Goal: Task Accomplishment & Management: Manage account settings

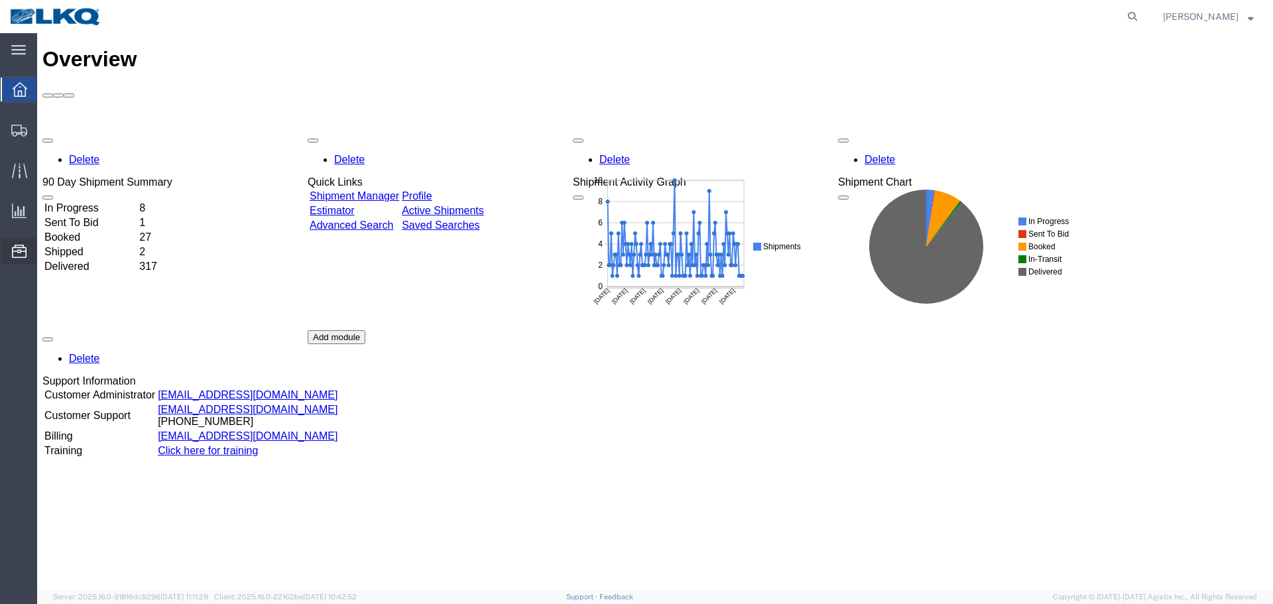
click at [0, 0] on span "Location Appointment" at bounding box center [0, 0] width 0 height 0
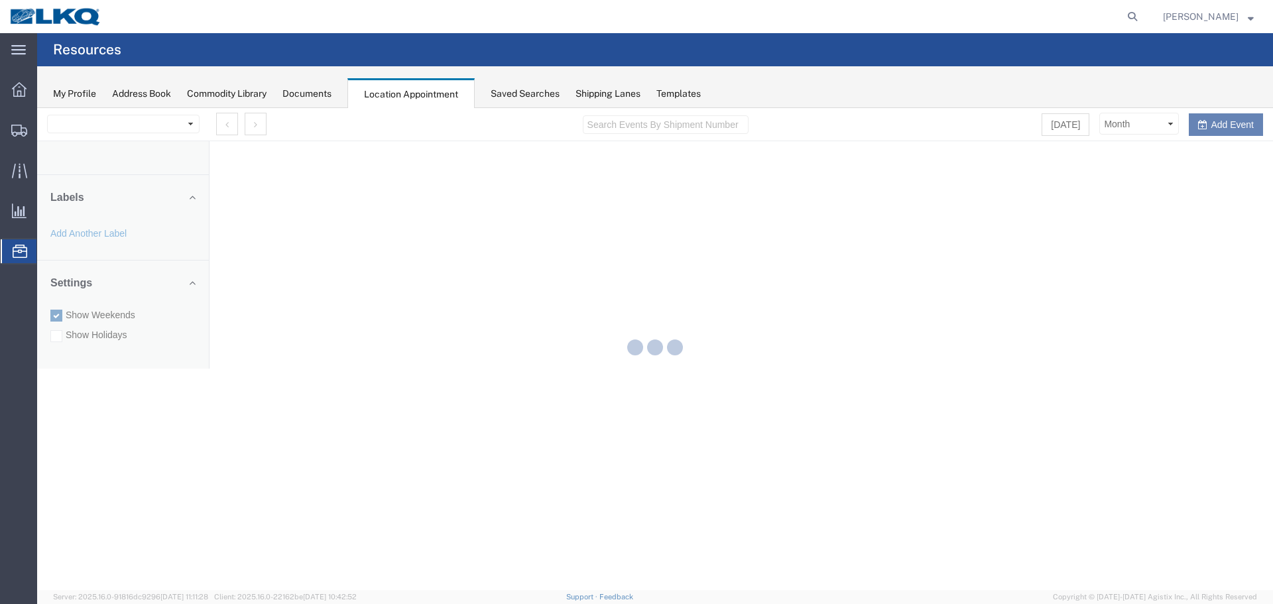
select select "28018"
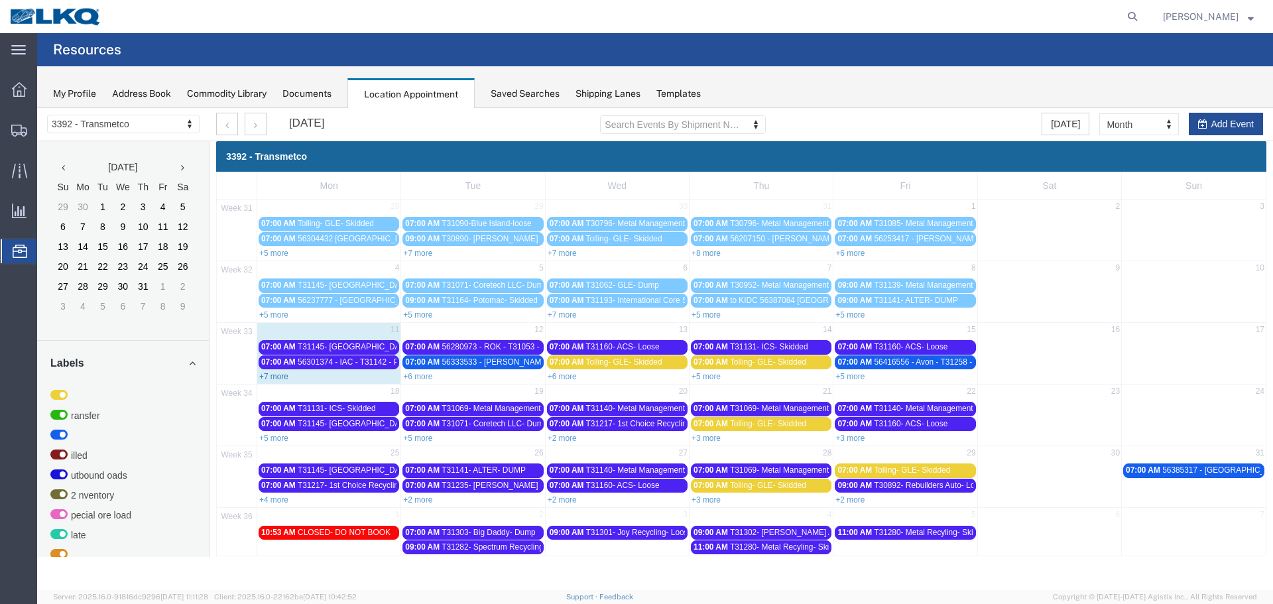
click at [282, 379] on link "+7 more" at bounding box center [273, 376] width 29 height 9
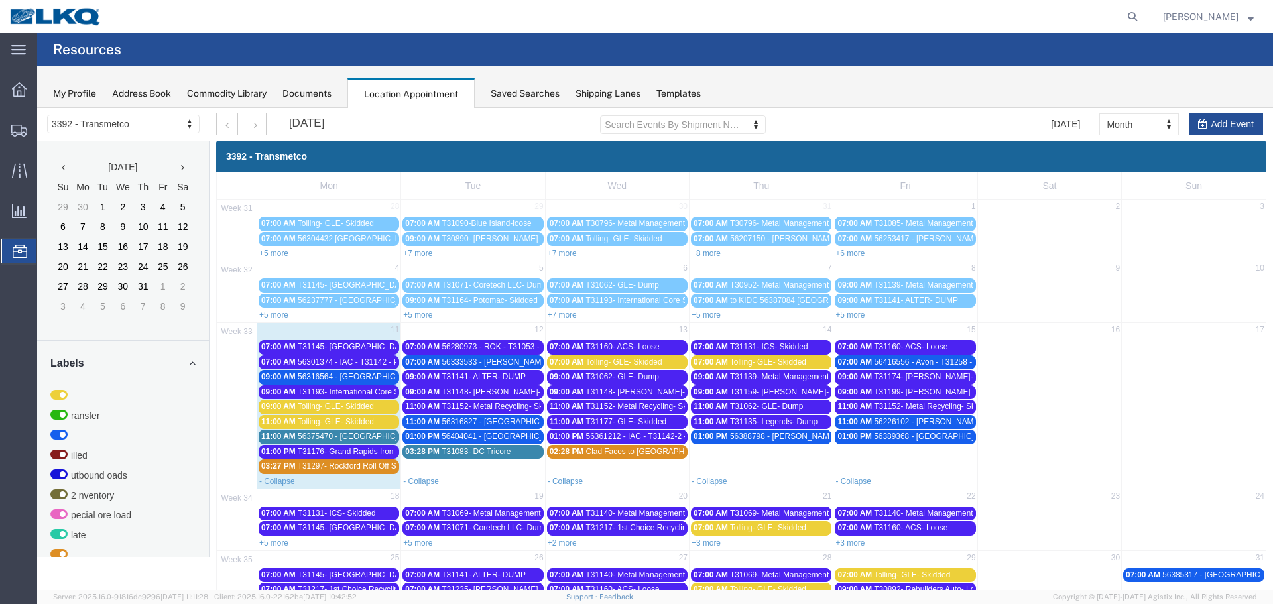
click at [314, 377] on span "56316564 - [GEOGRAPHIC_DATA] - T31222 - Palletized" at bounding box center [397, 376] width 199 height 9
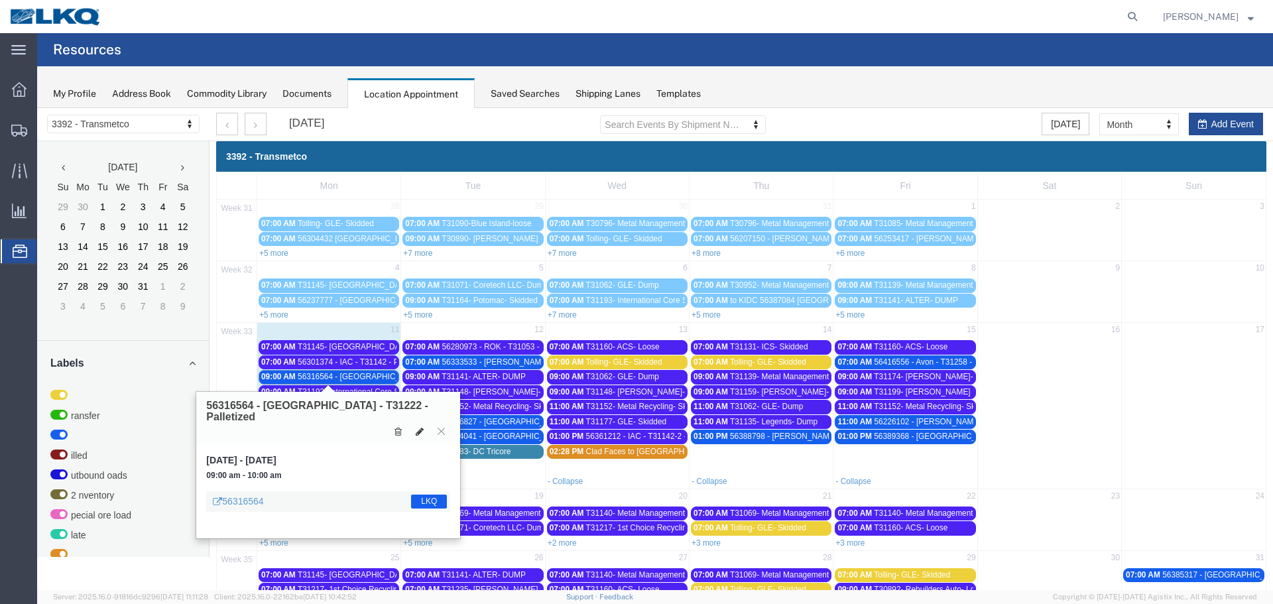
click at [418, 427] on icon at bounding box center [420, 431] width 8 height 9
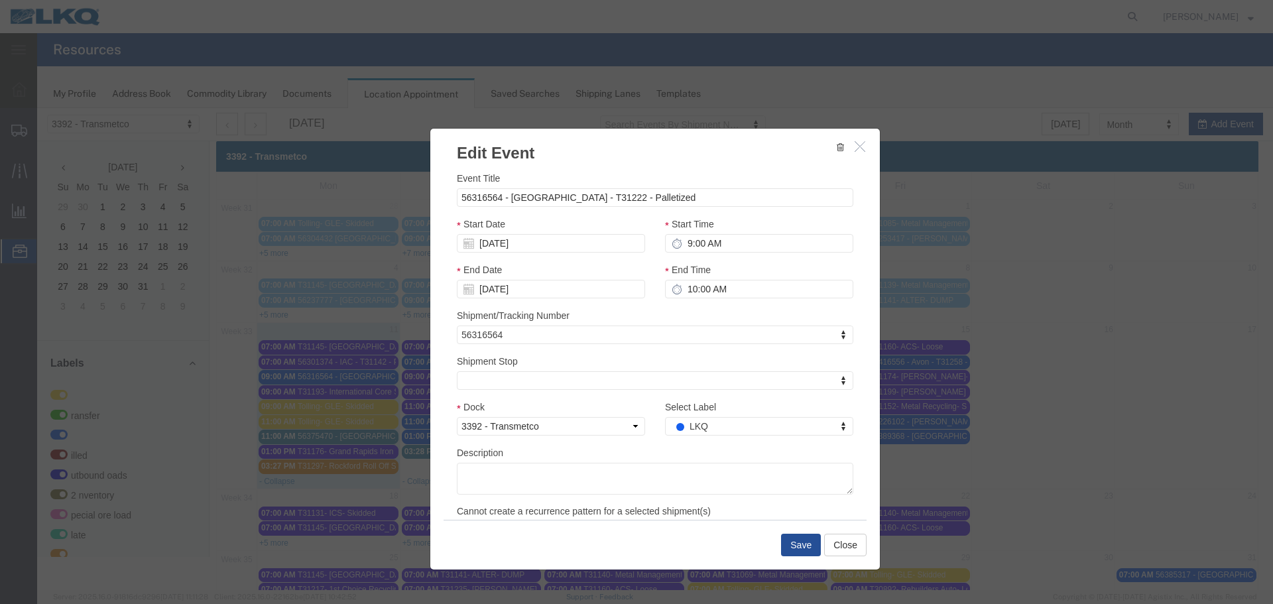
select select
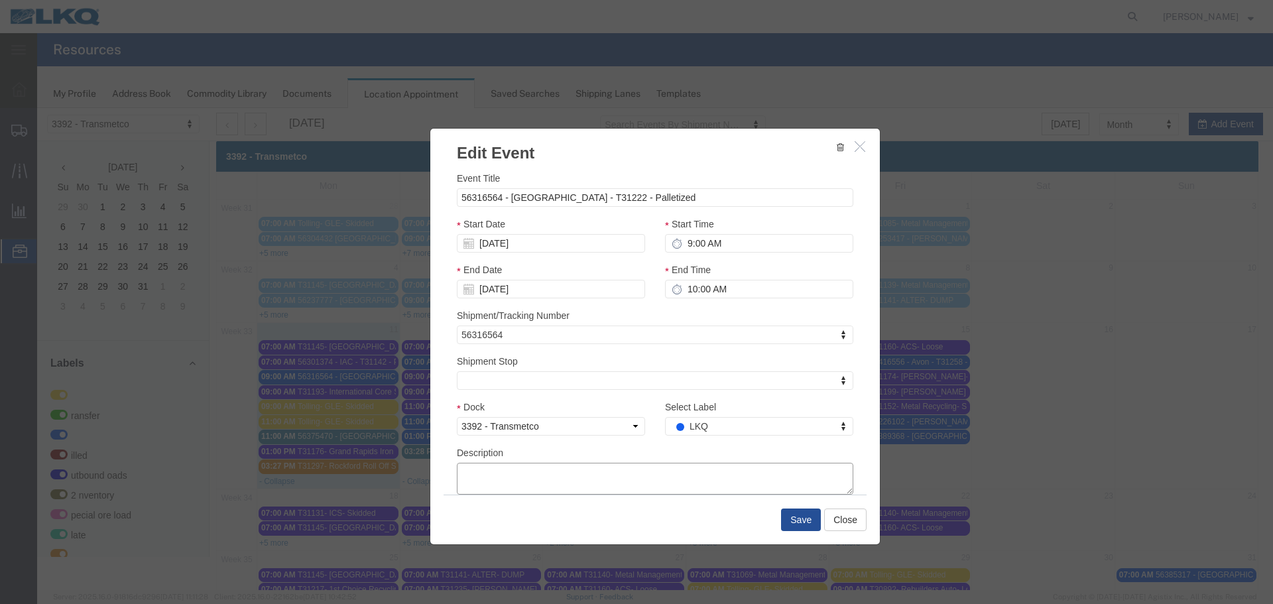
click at [507, 482] on textarea "Description" at bounding box center [655, 479] width 396 height 32
type textarea "de"
click at [798, 518] on button "Save" at bounding box center [801, 520] width 40 height 23
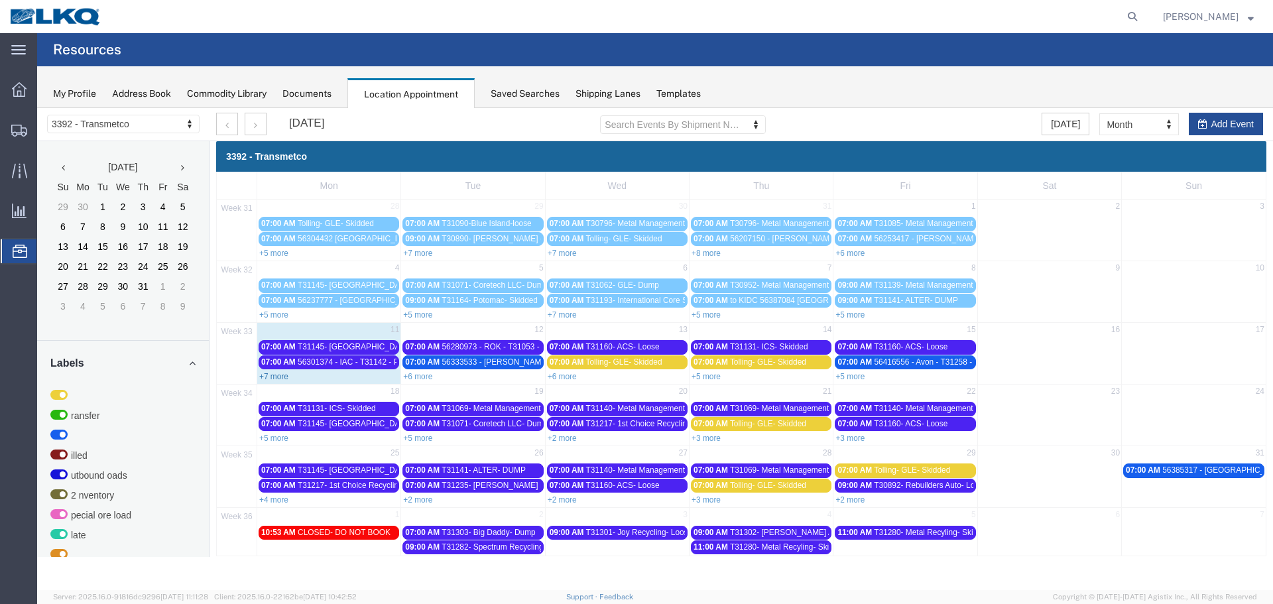
click at [269, 374] on link "+7 more" at bounding box center [273, 376] width 29 height 9
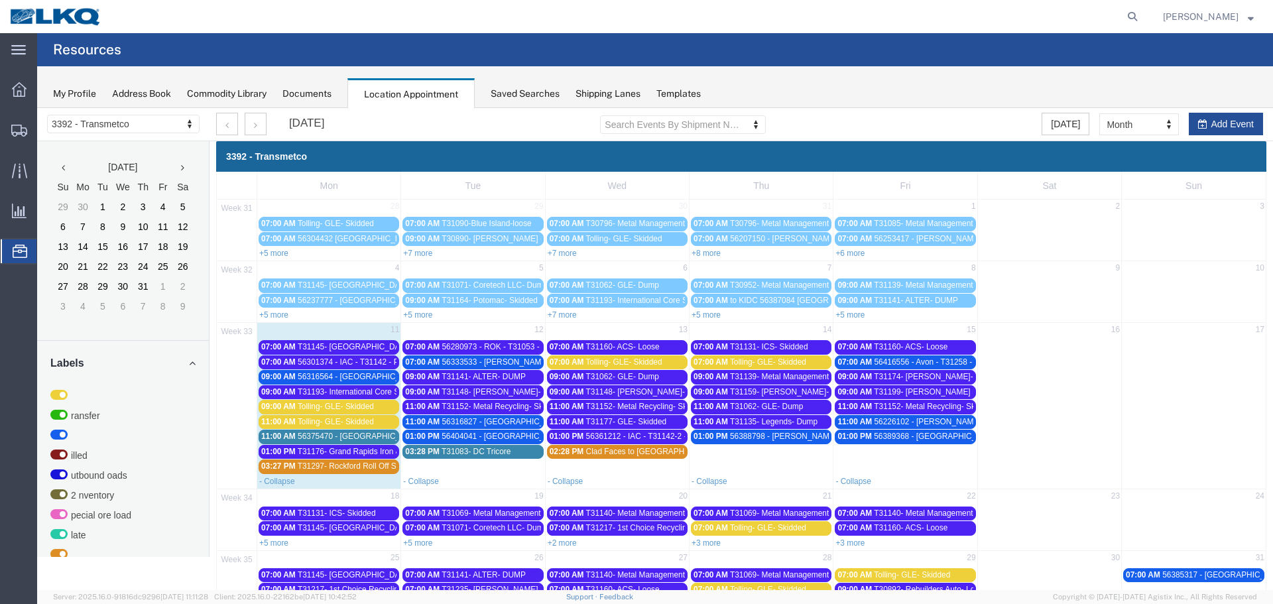
click at [308, 373] on span "56316564 - [GEOGRAPHIC_DATA] - T31222 - Palletized" at bounding box center [397, 376] width 199 height 9
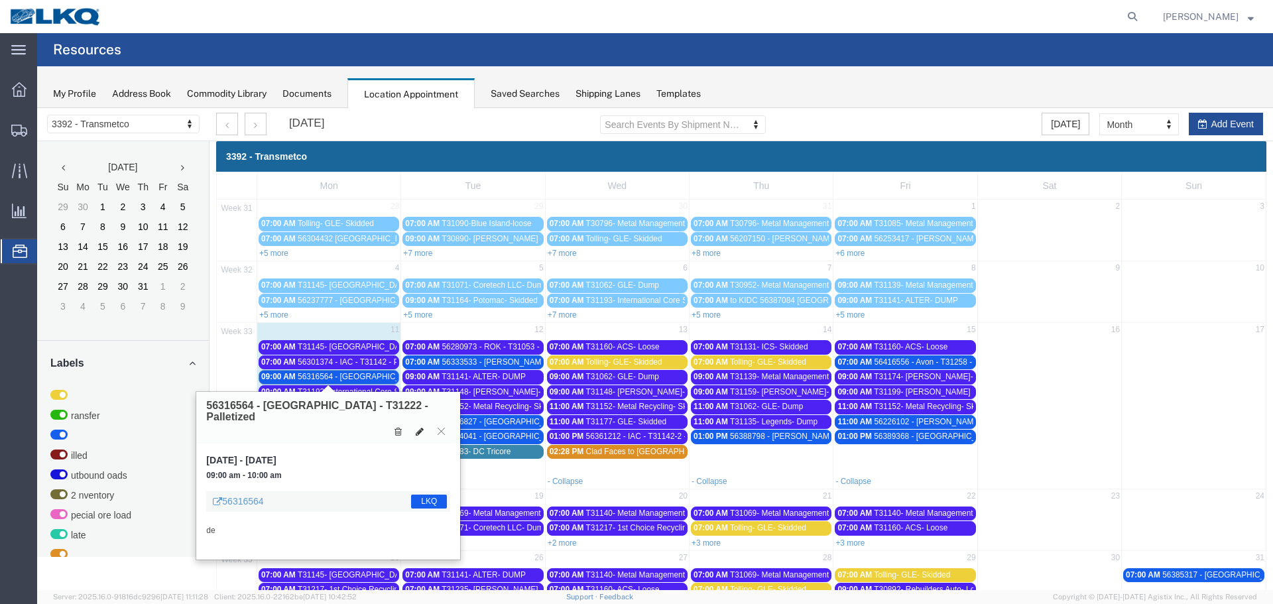
click at [419, 427] on icon at bounding box center [420, 431] width 8 height 9
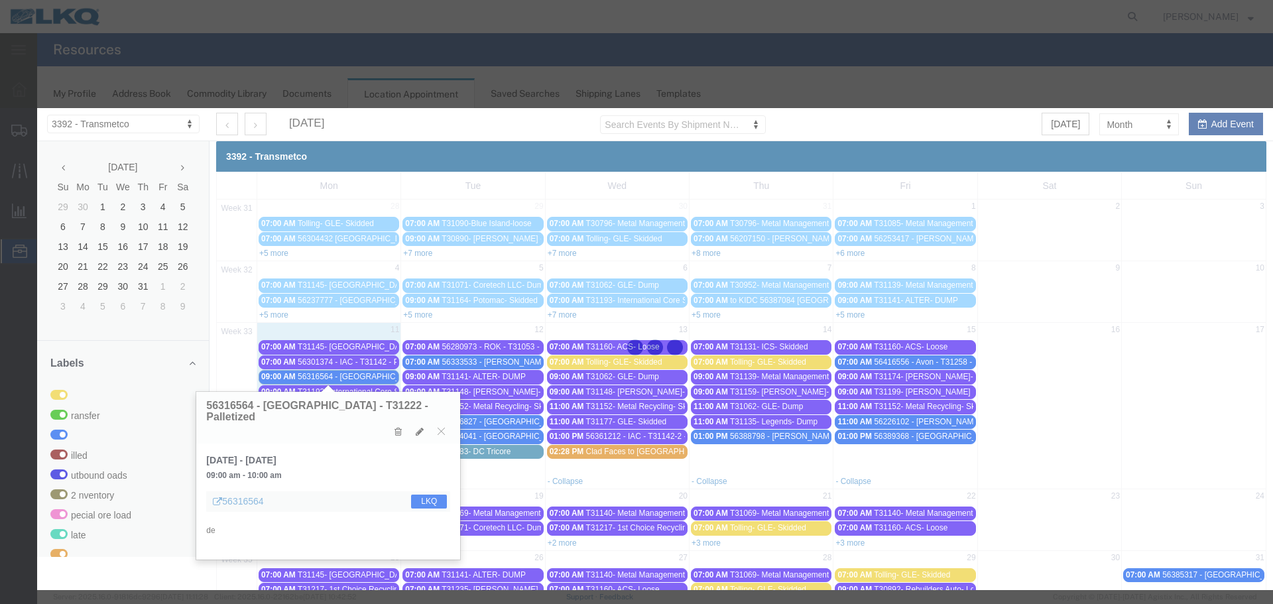
select select "100"
select select "1"
select select "22"
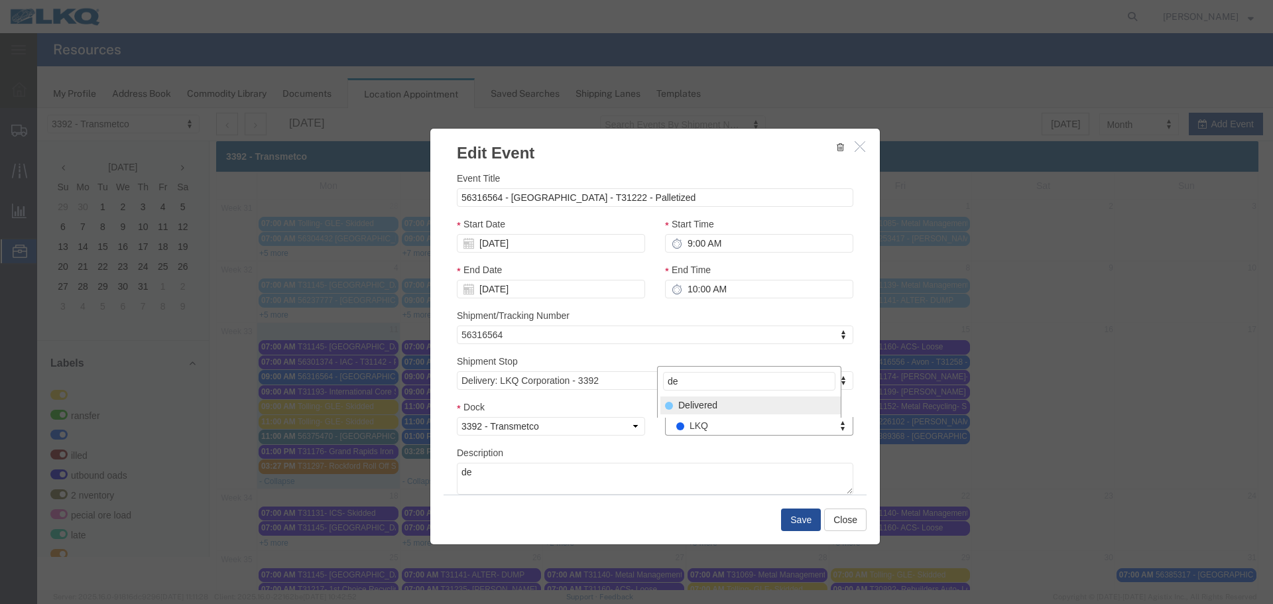
type input "de"
select select "40"
click at [789, 521] on button "Save" at bounding box center [801, 520] width 40 height 23
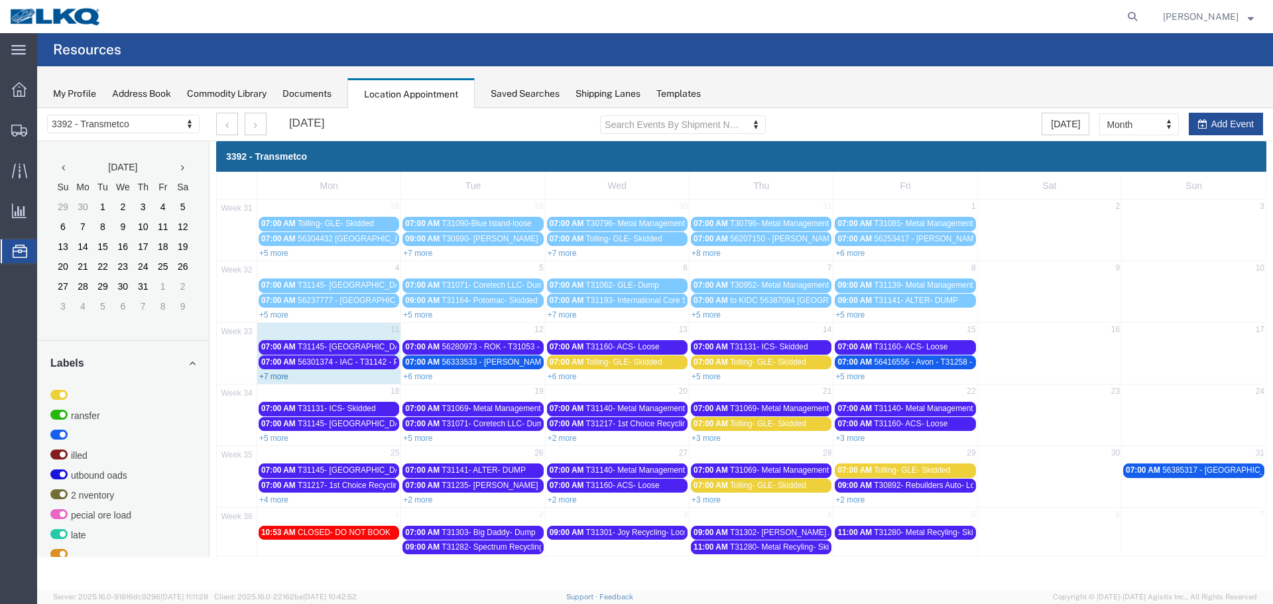
click at [283, 378] on link "+7 more" at bounding box center [273, 376] width 29 height 9
